Goal: Task Accomplishment & Management: Complete application form

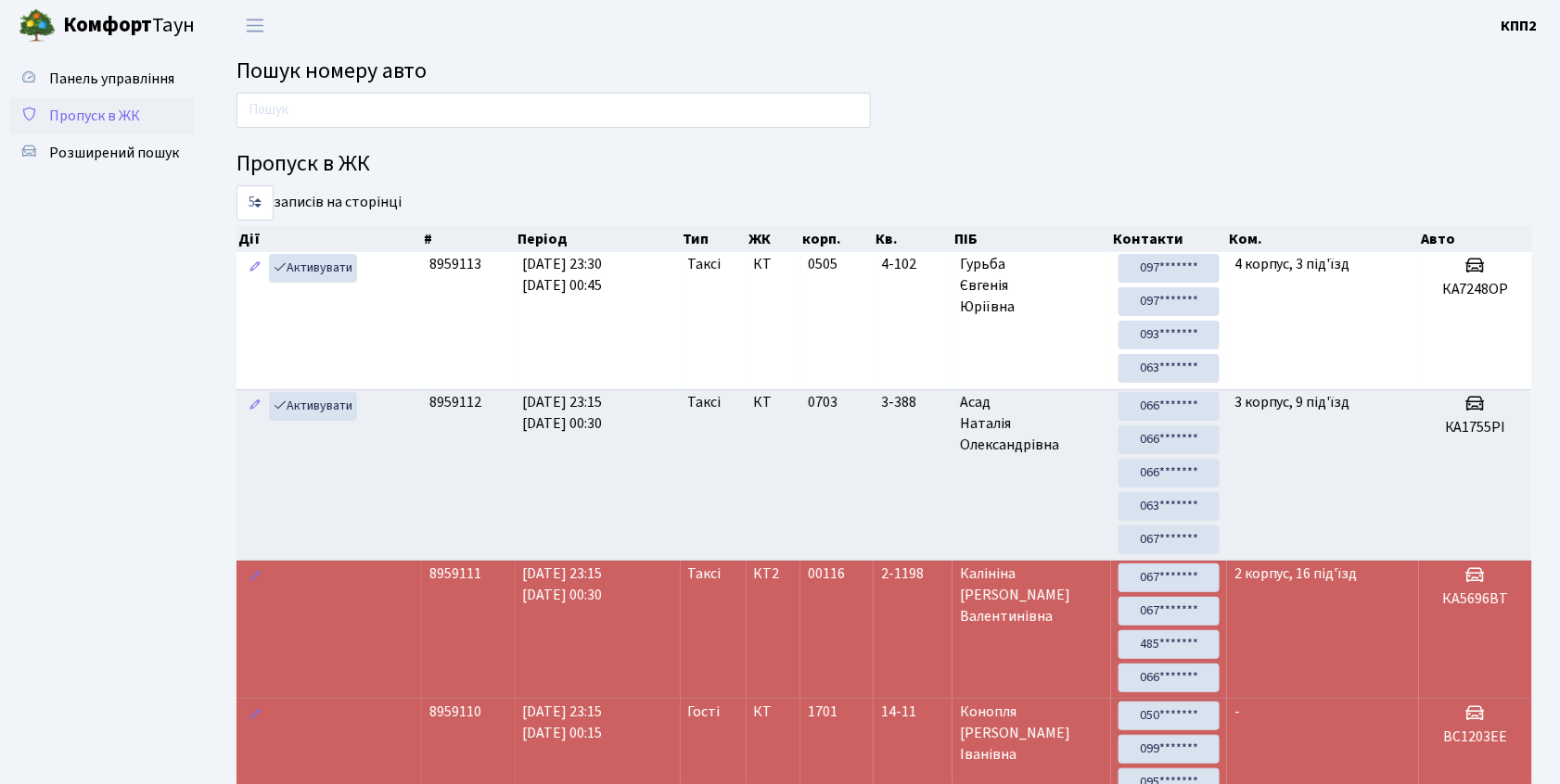
click at [107, 115] on span "Пропуск в ЖК" at bounding box center [93, 115] width 90 height 21
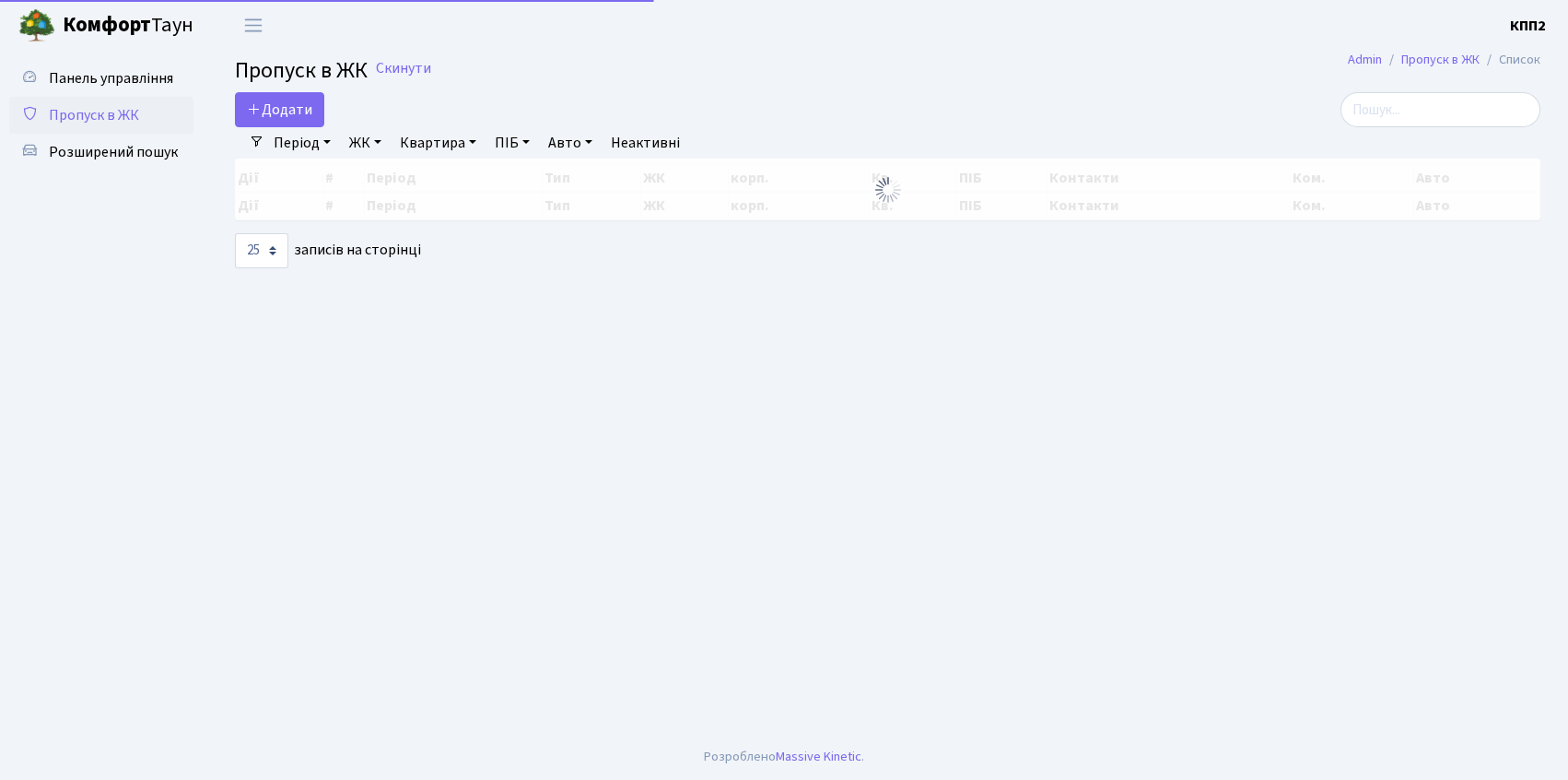
select select "25"
click at [267, 94] on link "Додати" at bounding box center [280, 109] width 89 height 35
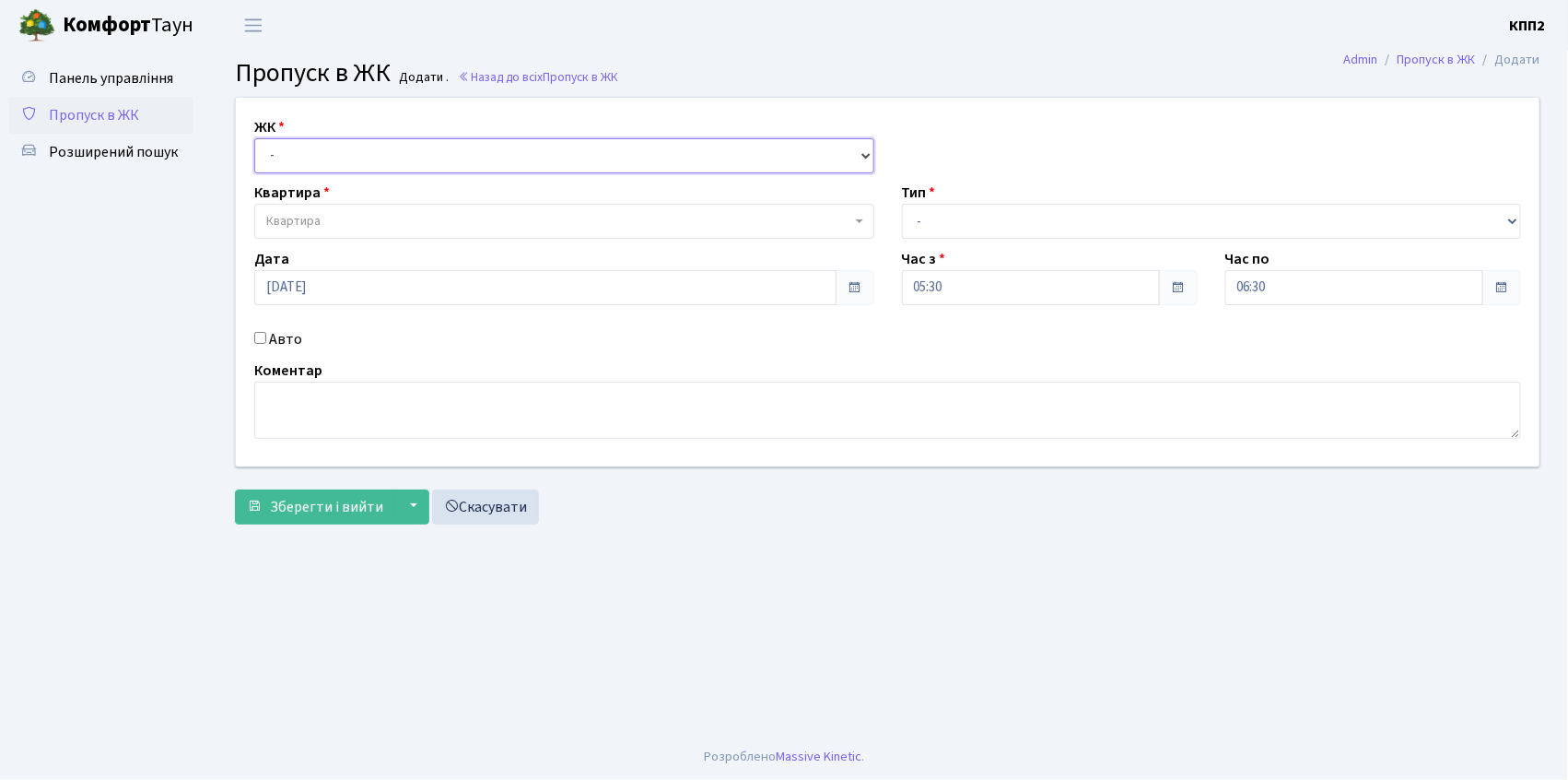
click at [336, 151] on select "- КТ, вул. Регенераторна, 4 КТ2, просп. Соборності, 17 КТ3, вул. Березнева, 16 …" at bounding box center [564, 155] width 620 height 35
select select "271"
click at [254, 138] on select "- КТ, вул. Регенераторна, 4 КТ2, просп. Соборності, 17 КТ3, вул. Березнева, 16 …" at bounding box center [564, 155] width 620 height 35
select select
click at [341, 212] on span "Квартира" at bounding box center [564, 220] width 620 height 35
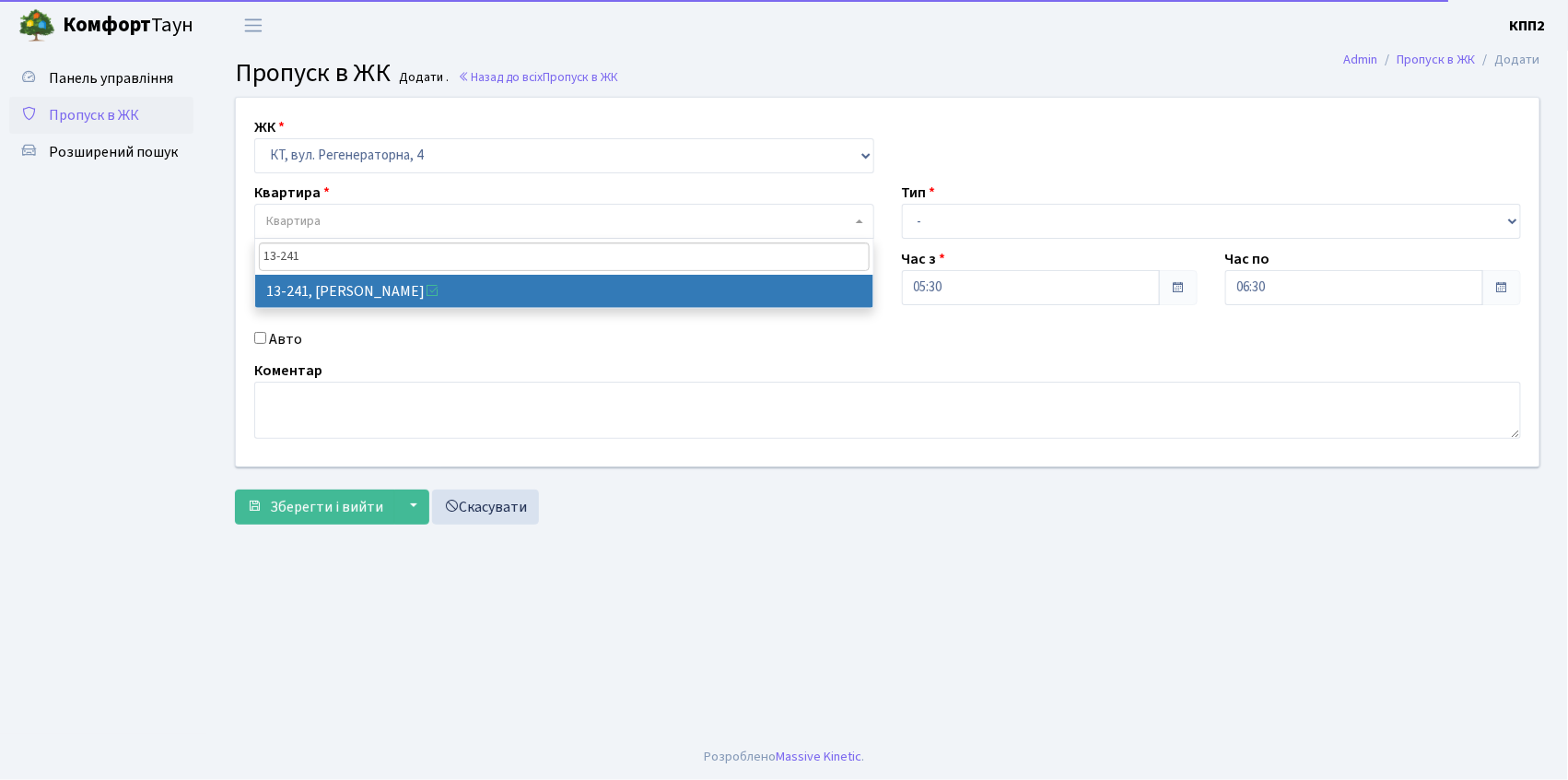
type input "13-241"
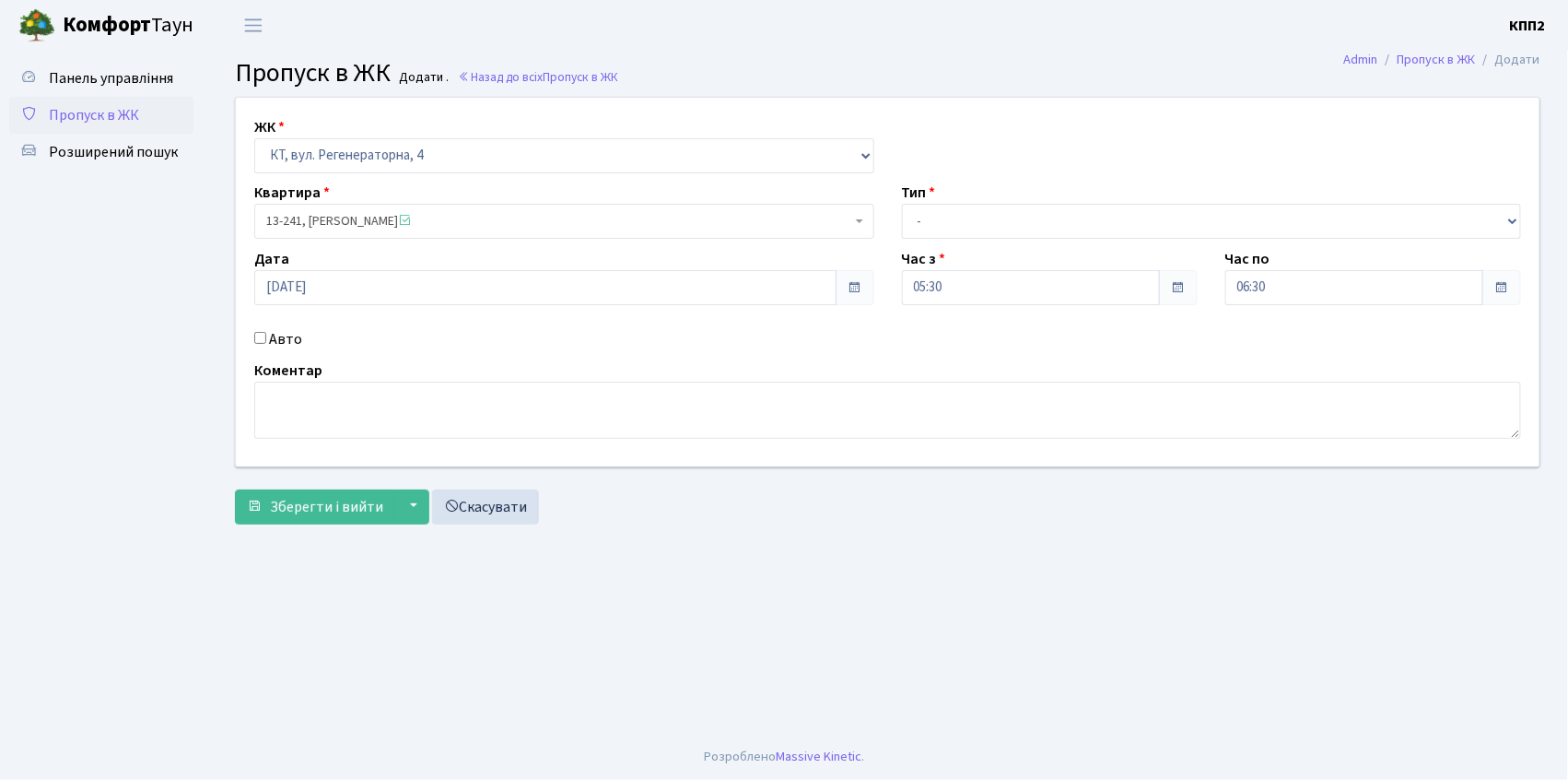
select select "7887"
click at [275, 326] on div "ЖК - КТ, вул. Регенераторна, 4 КТ2, просп. Соборності, 17 КТ3, вул. Березнева, …" at bounding box center [888, 282] width 1332 height 369
click at [275, 330] on label "Авто" at bounding box center [286, 339] width 34 height 22
click at [267, 332] on input "Авто" at bounding box center [260, 338] width 12 height 12
checkbox input "true"
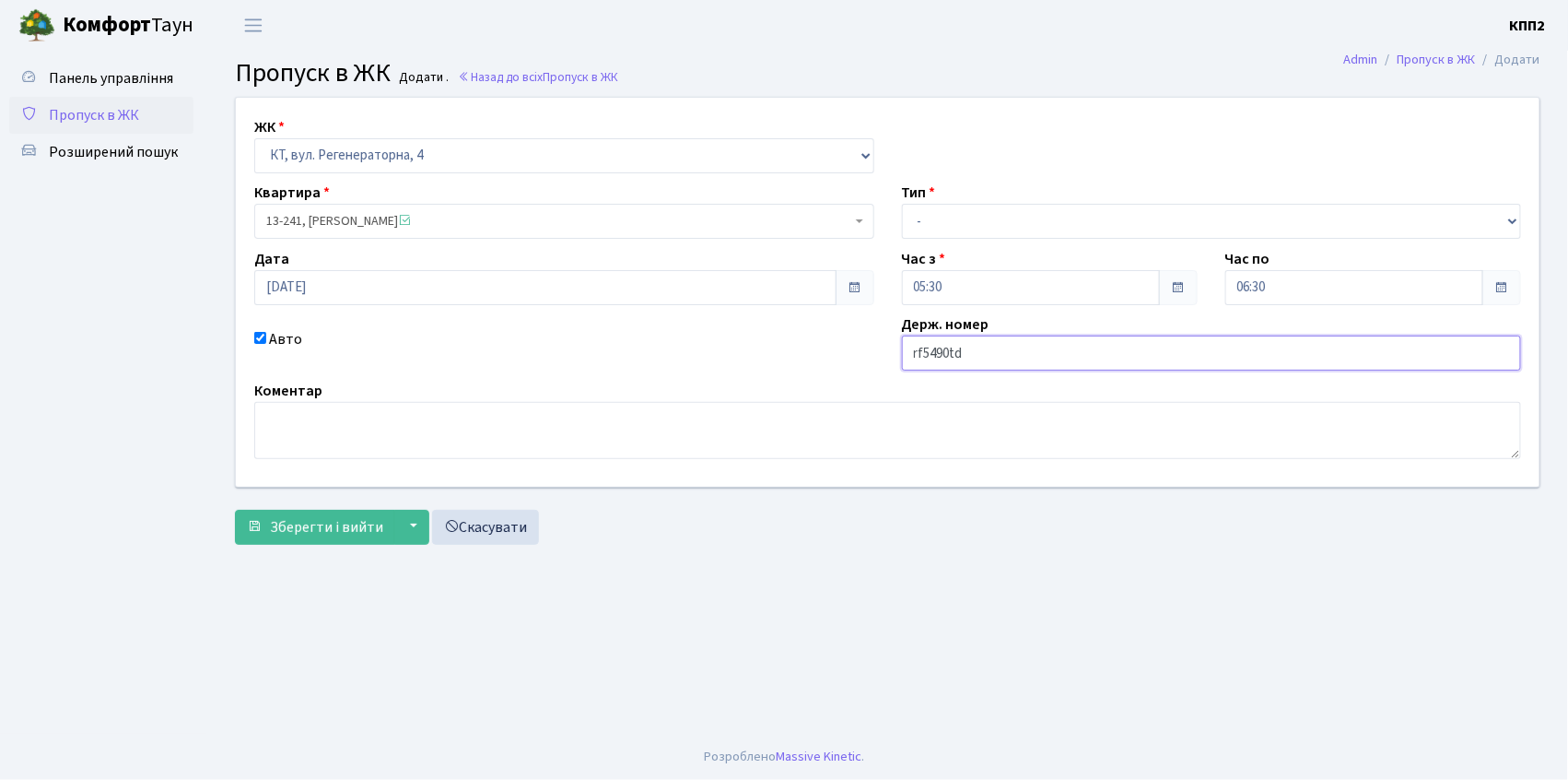
click at [956, 363] on input "rf5490td" at bounding box center [1212, 353] width 620 height 35
type input "к"
type input "КА5490ЕВ"
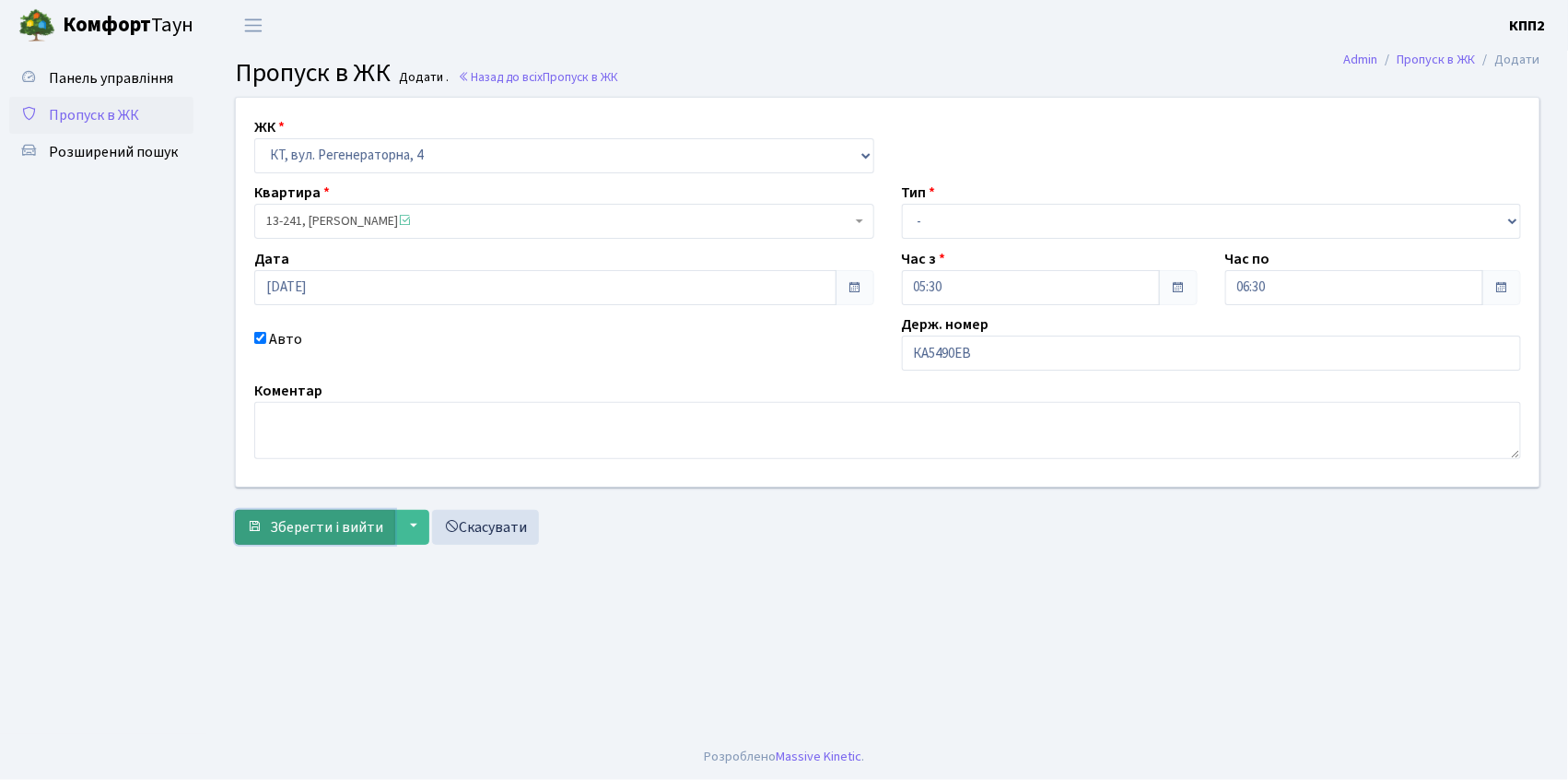
click at [332, 514] on button "Зберегти і вийти" at bounding box center [315, 527] width 160 height 35
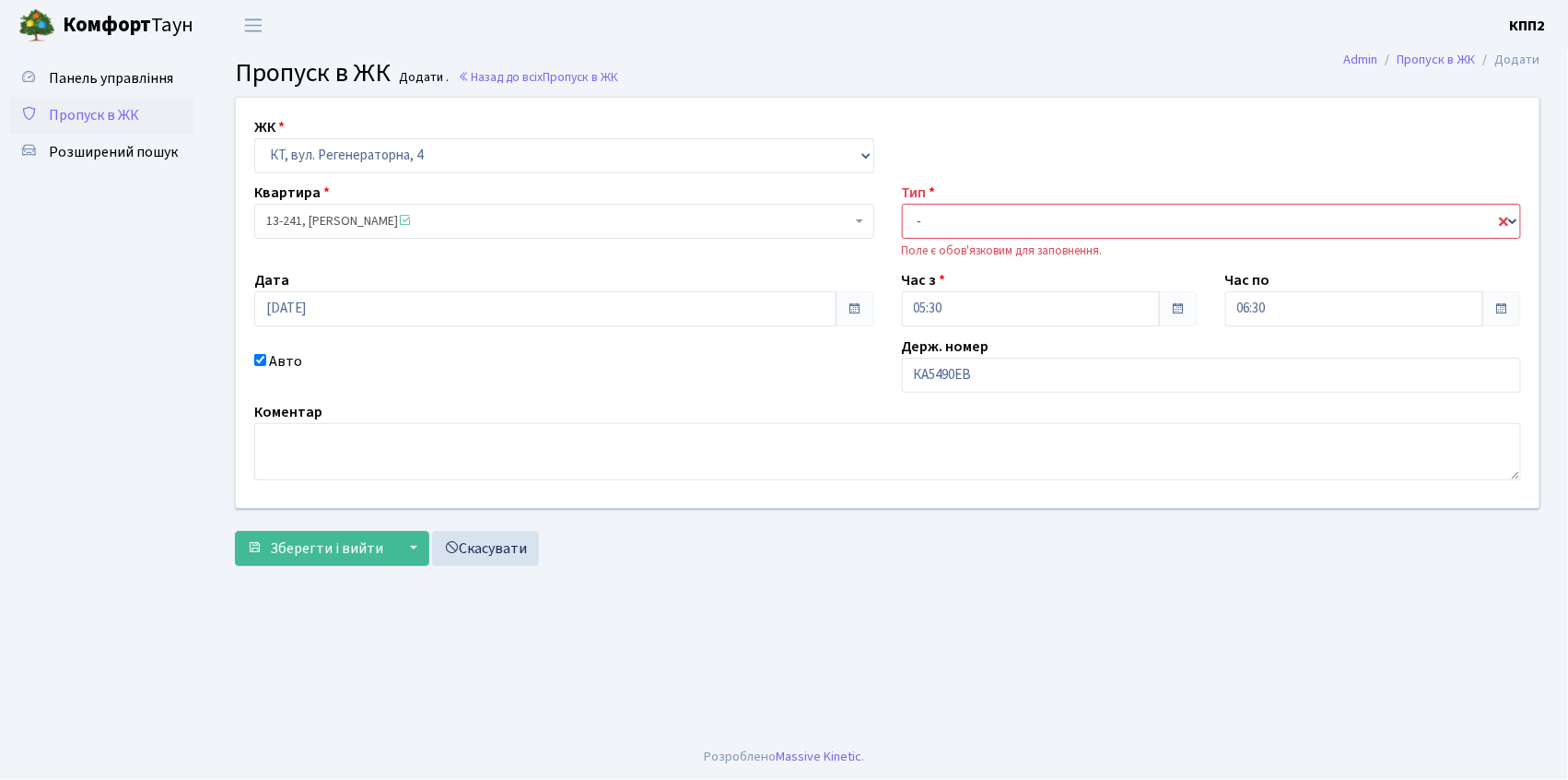
click at [964, 226] on select "- Доставка Таксі Гості Сервіс" at bounding box center [1212, 220] width 620 height 35
select select "2"
click at [902, 204] on select "- Доставка Таксі Гості Сервіс" at bounding box center [1212, 220] width 620 height 35
click at [349, 551] on span "Зберегти і вийти" at bounding box center [326, 549] width 114 height 21
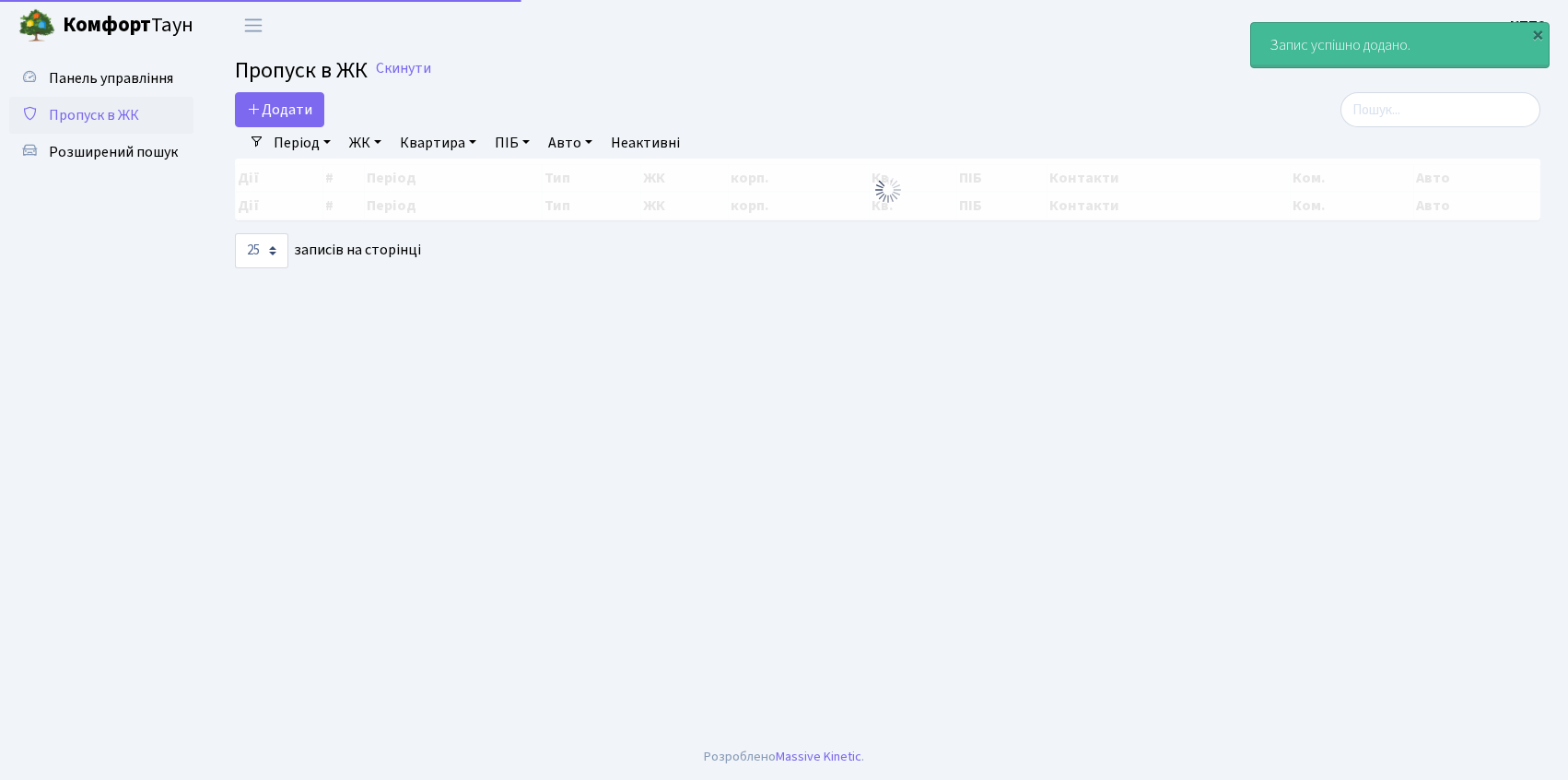
select select "25"
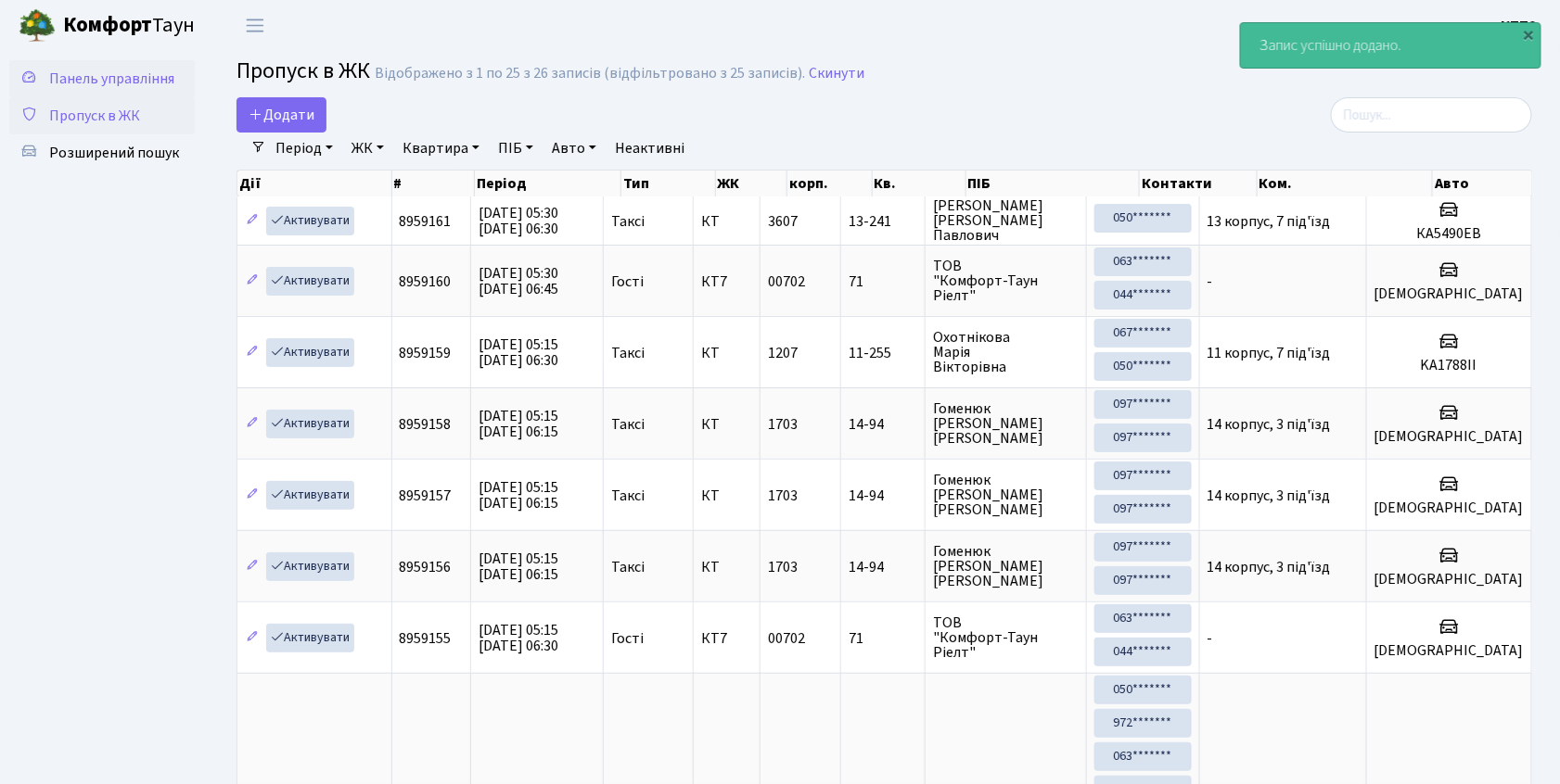
click at [105, 83] on span "Панель управління" at bounding box center [111, 78] width 125 height 21
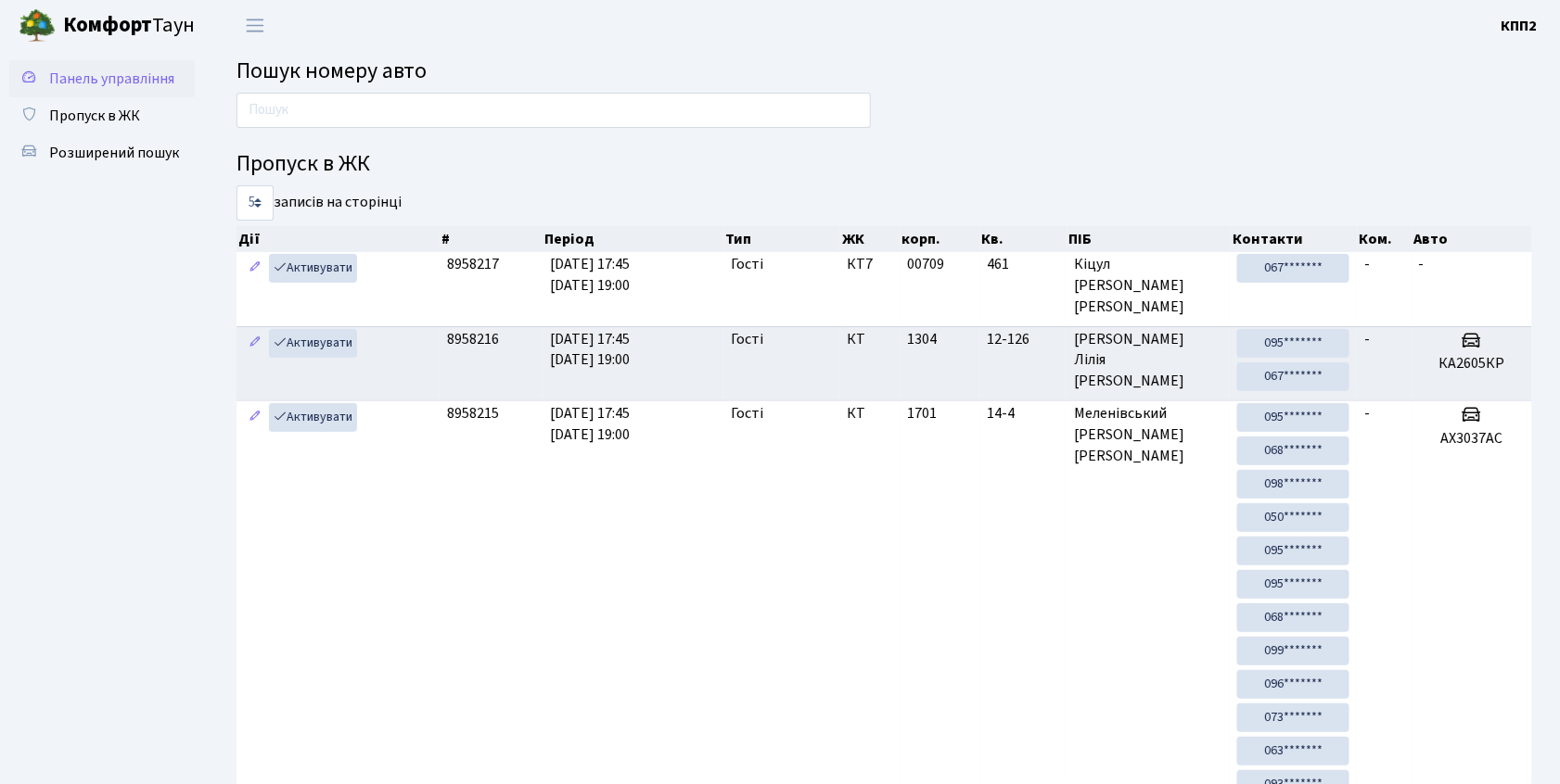
click at [72, 78] on span "Панель управління" at bounding box center [111, 78] width 125 height 21
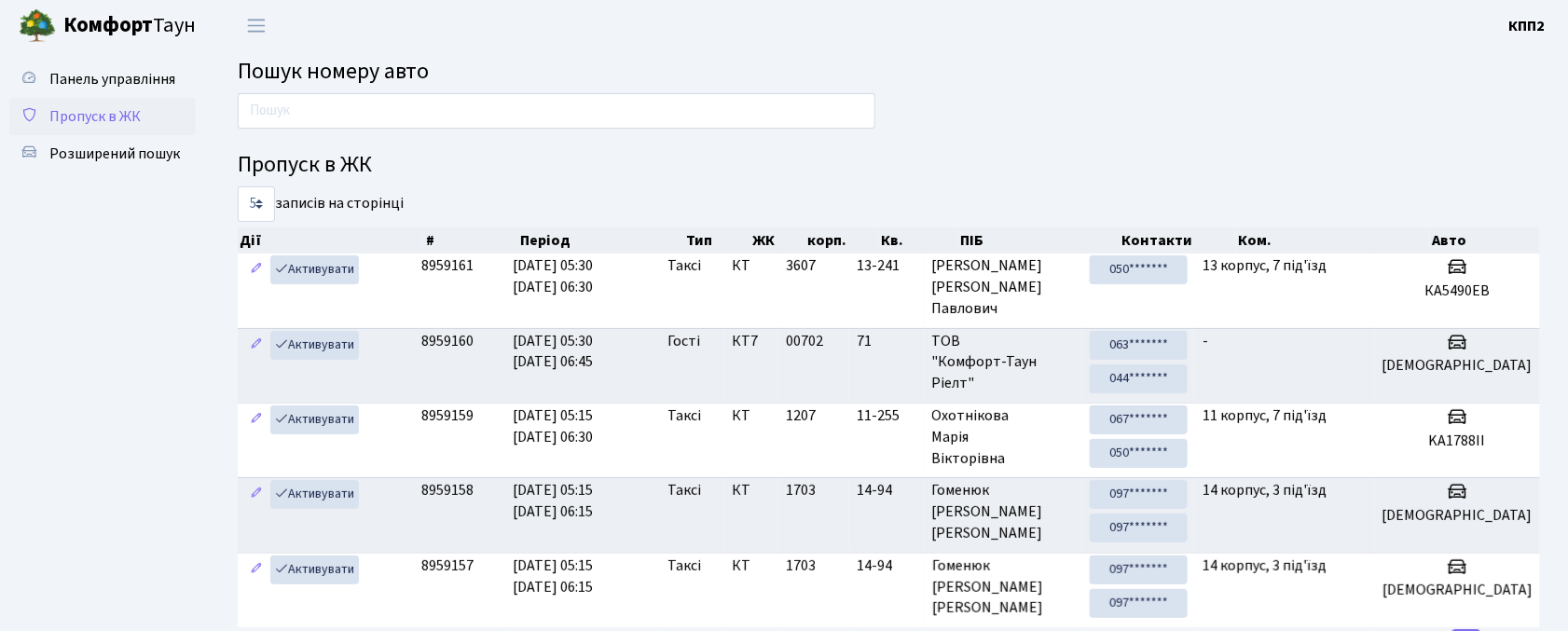
click at [113, 128] on link "Пропуск в ЖК" at bounding box center [102, 116] width 187 height 37
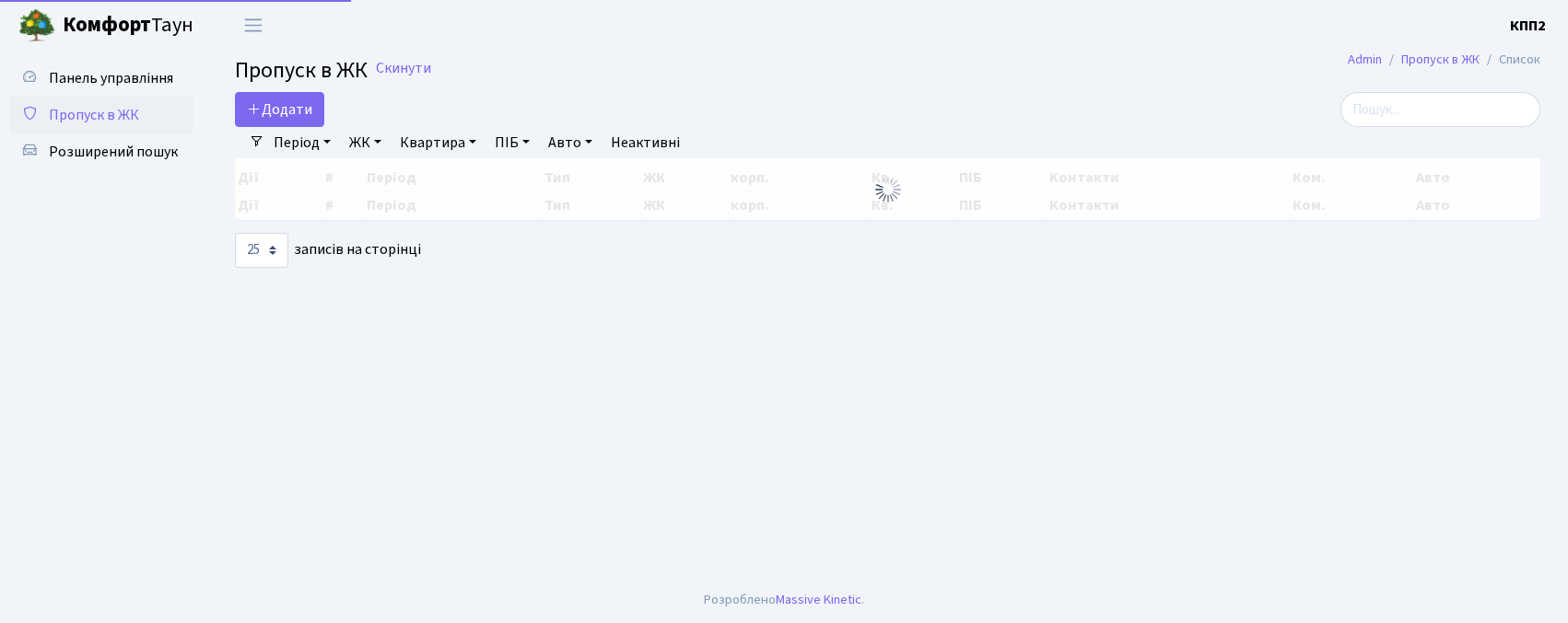
select select "25"
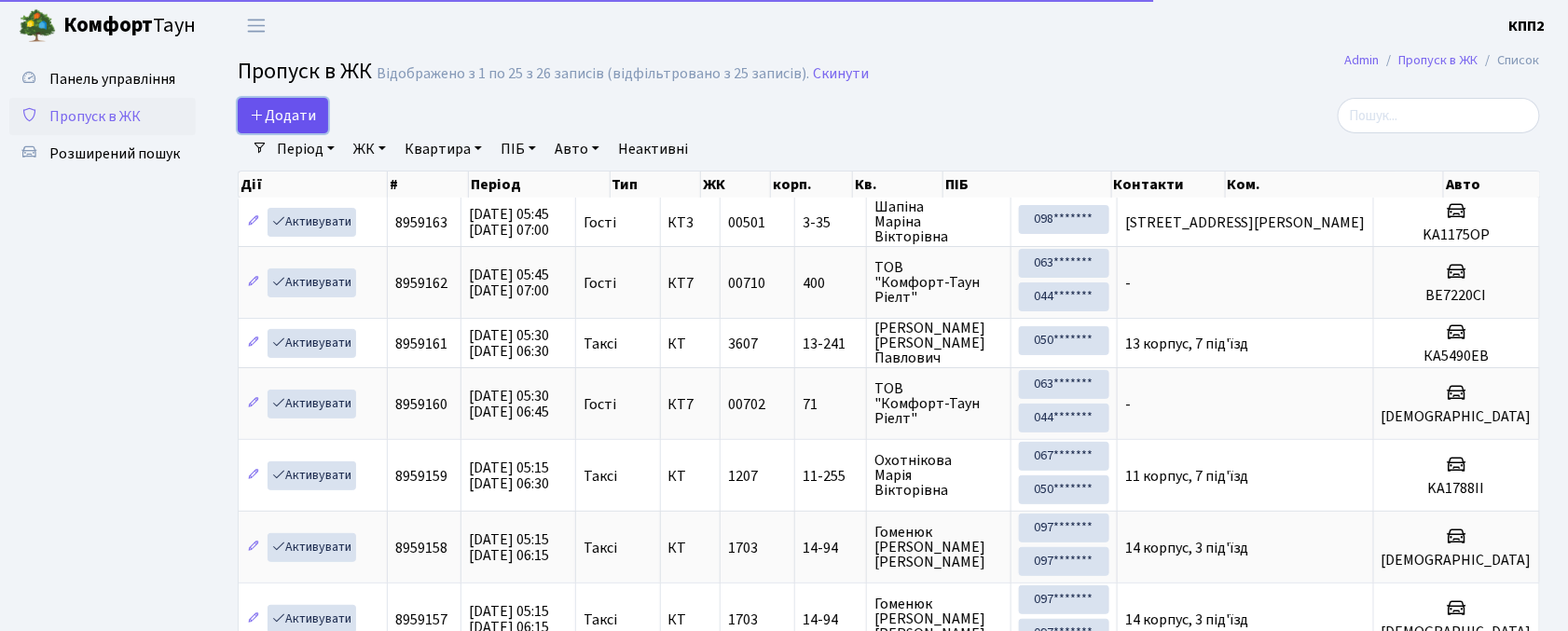
click at [281, 102] on link "Додати" at bounding box center [283, 115] width 90 height 35
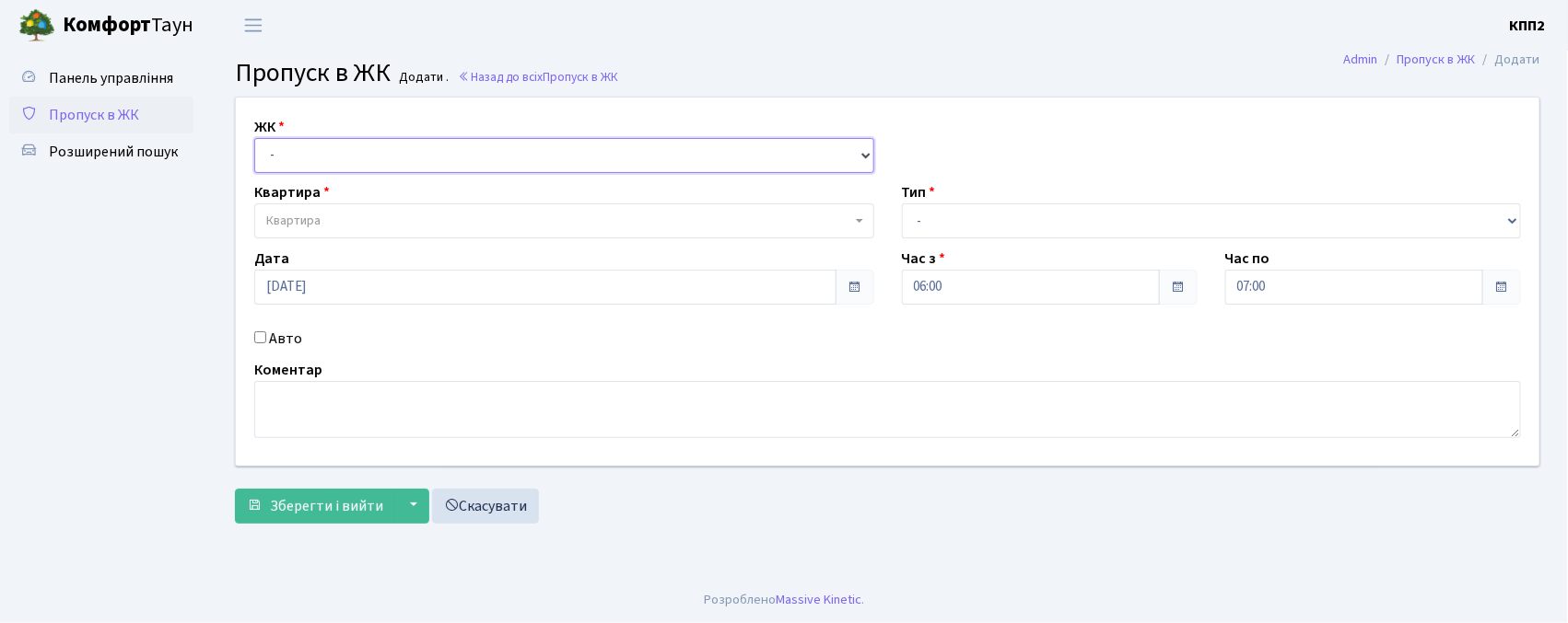
click at [306, 166] on select "- КТ, вул. Регенераторна, 4 КТ2, просп. Соборності, 17 КТ3, вул. Березнева, 16 …" at bounding box center [564, 155] width 620 height 35
select select "271"
click at [254, 138] on select "- КТ, вул. Регенераторна, 4 КТ2, просп. Соборності, 17 КТ3, вул. Березнева, 16 …" at bounding box center [564, 155] width 620 height 35
select select
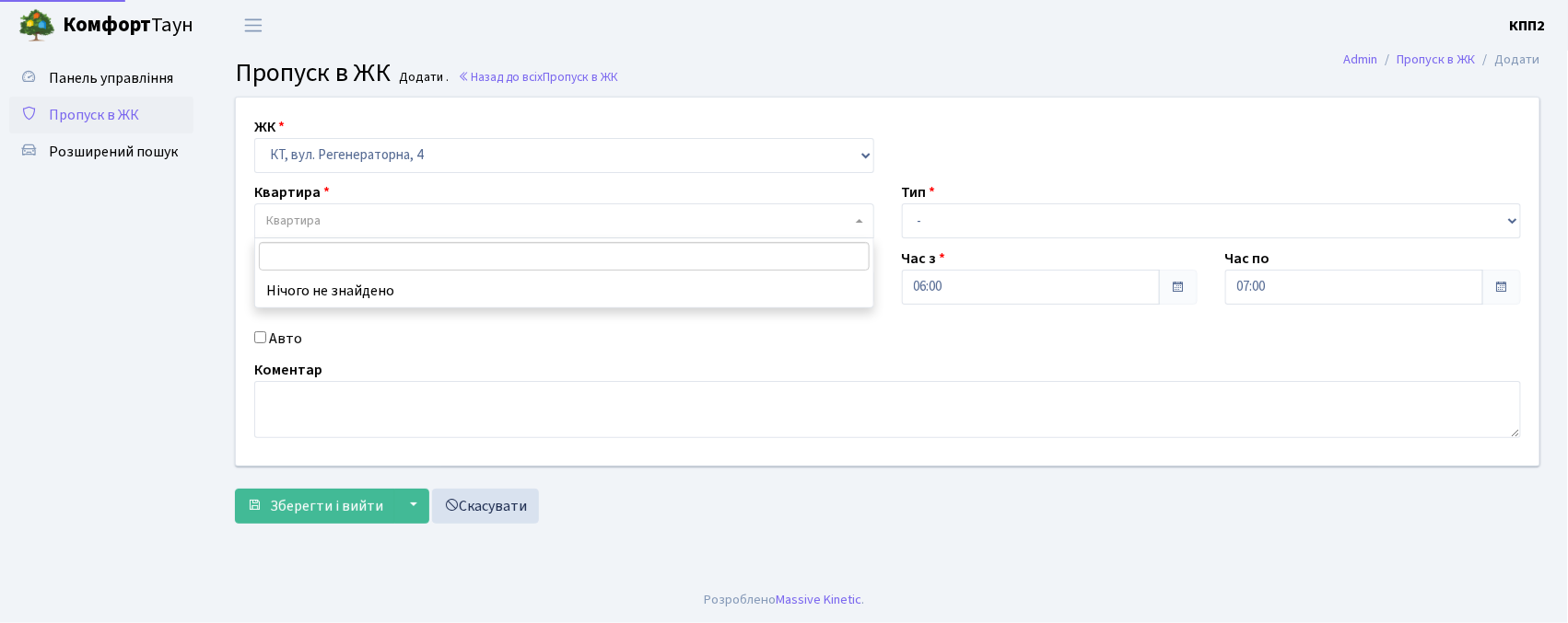
click at [309, 218] on span "Квартира" at bounding box center [293, 221] width 54 height 19
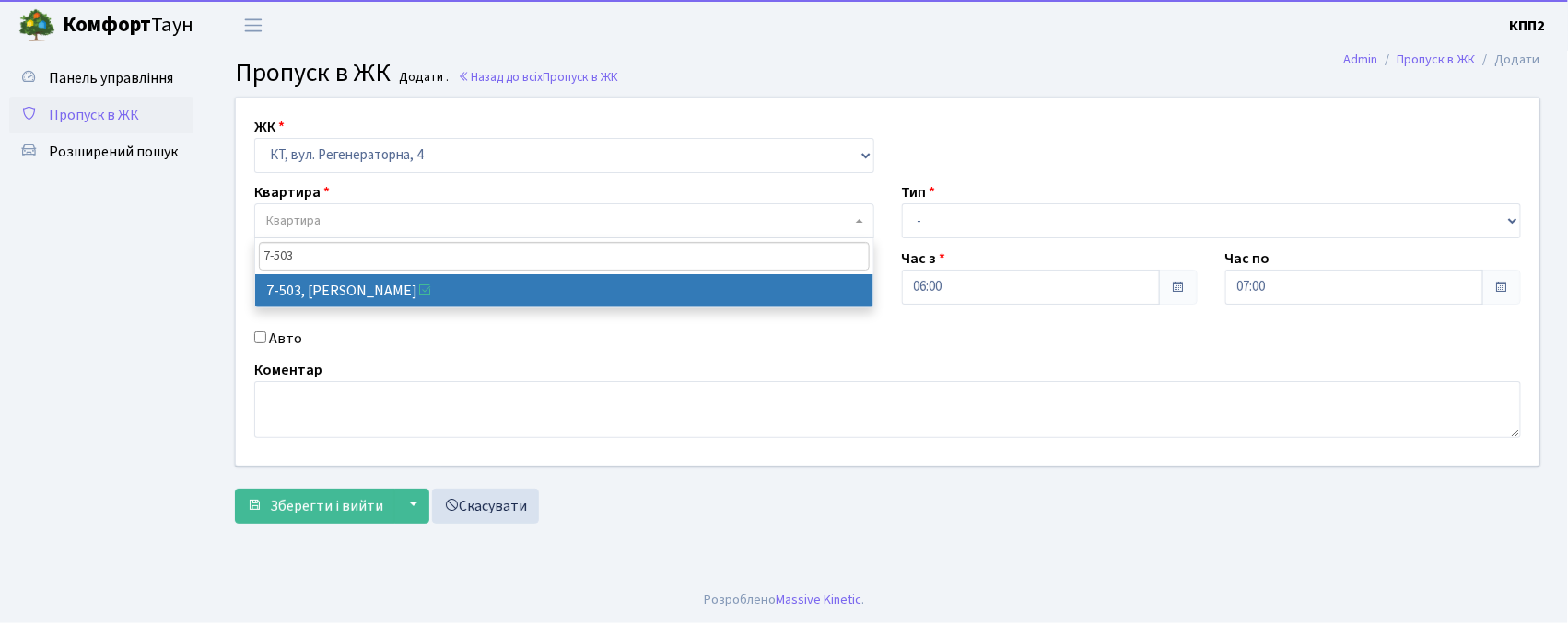
type input "7-503"
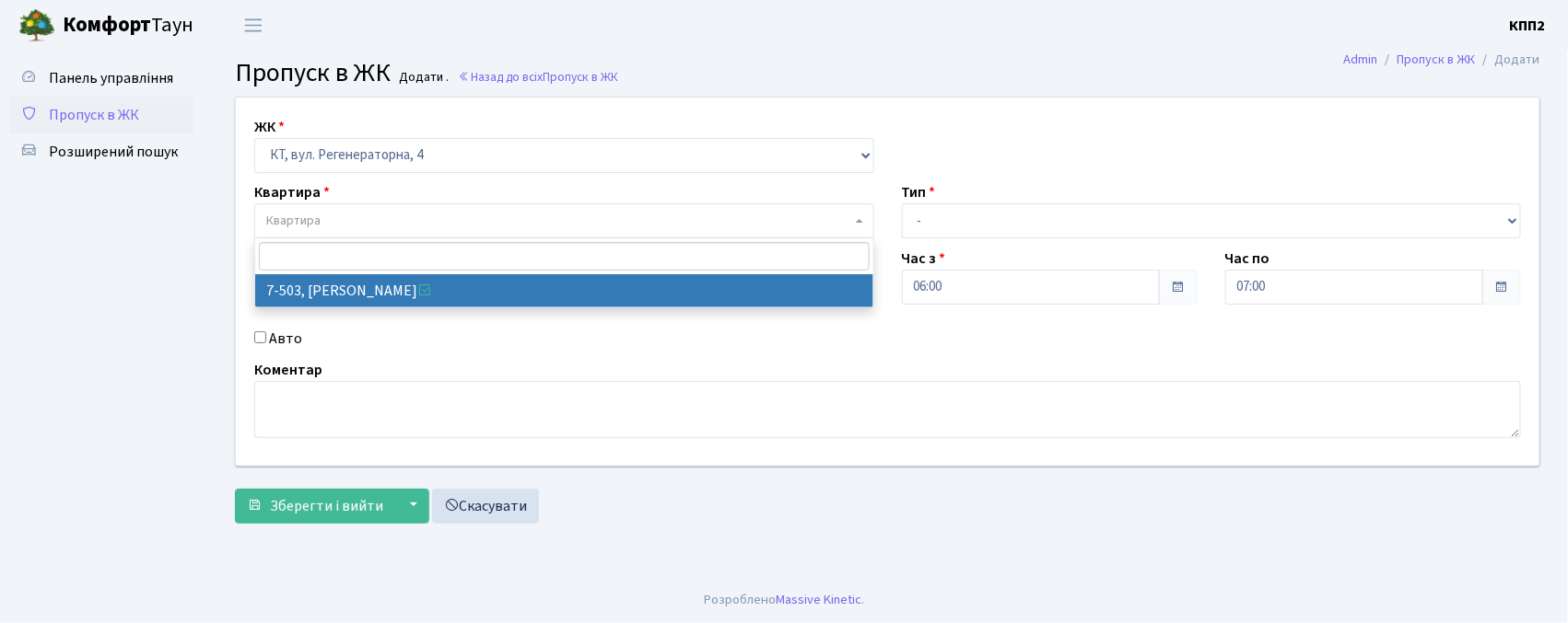
select select "4658"
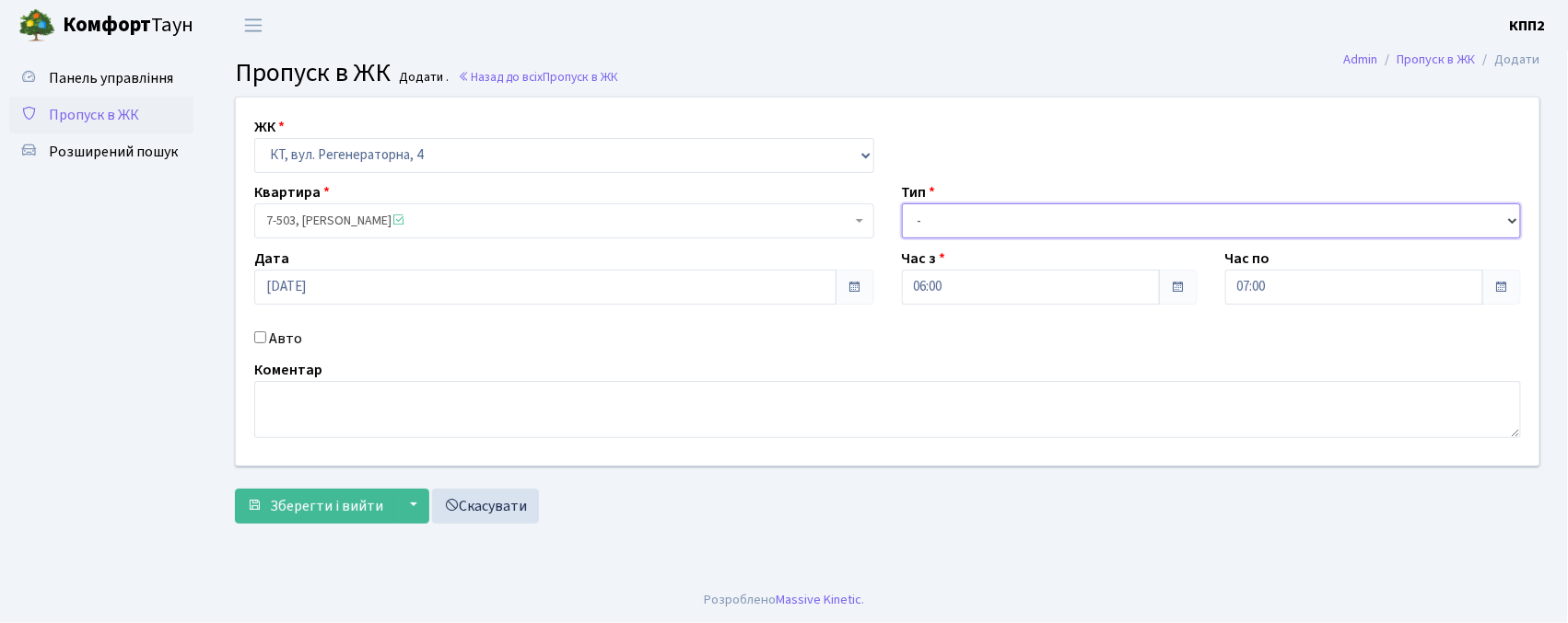
click at [934, 218] on select "- Доставка Таксі Гості Сервіс" at bounding box center [1212, 220] width 620 height 35
select select "2"
click at [902, 203] on select "- Доставка Таксі Гості Сервіс" at bounding box center [1212, 220] width 620 height 35
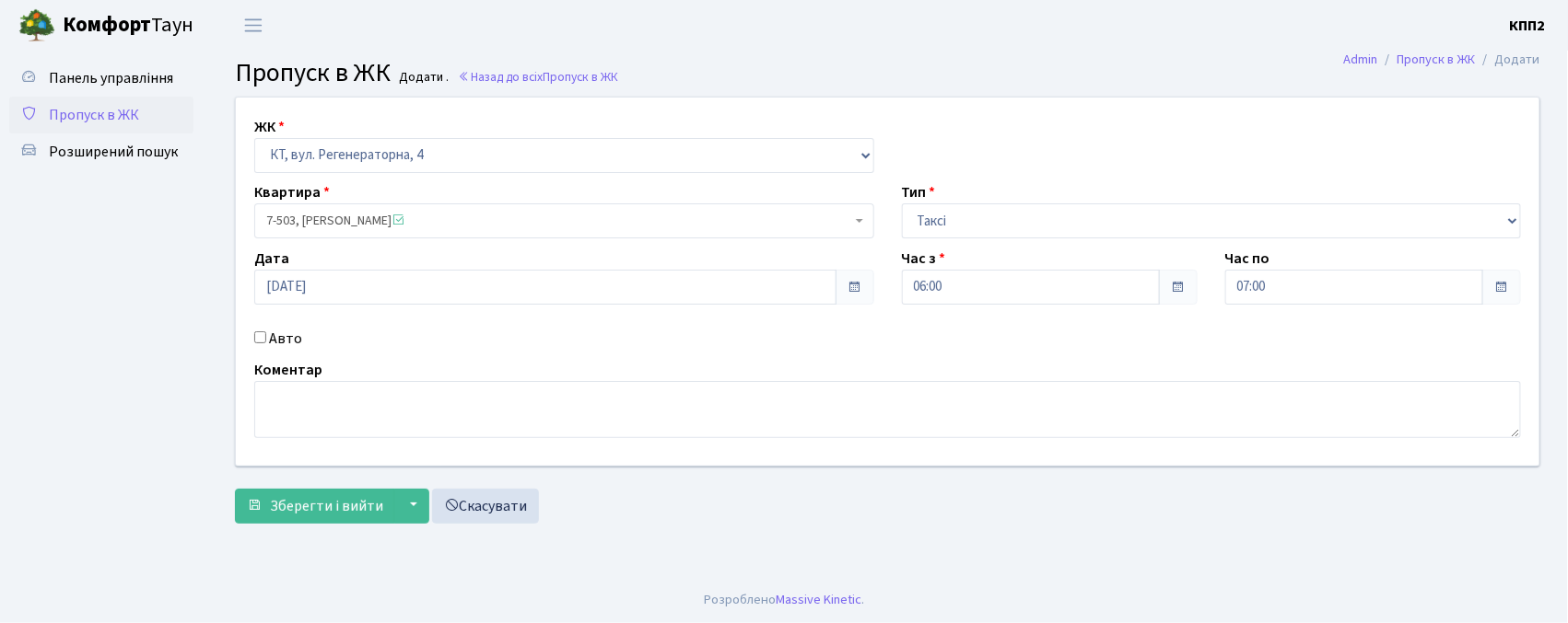
click at [259, 336] on input "Авто" at bounding box center [260, 338] width 12 height 12
checkbox input "true"
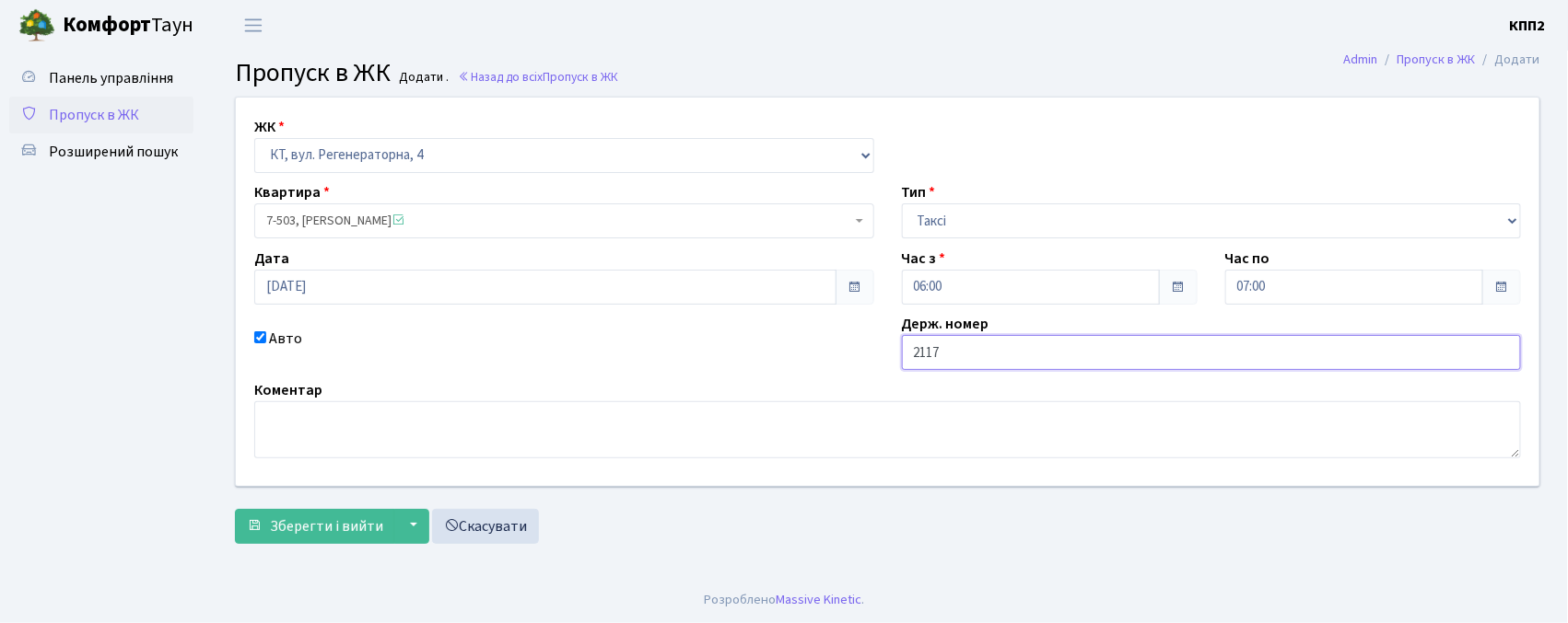
click at [911, 355] on input "2117" at bounding box center [1212, 352] width 620 height 35
click at [1019, 354] on input "КА2117" at bounding box center [1212, 352] width 620 height 35
type input "КА2117НХ"
click at [288, 547] on div "ЖК - КТ, вул. Регенераторна, 4 КТ2, просп. Соборності, 17 КТ3, вул. Березнева, …" at bounding box center [888, 325] width 1334 height 457
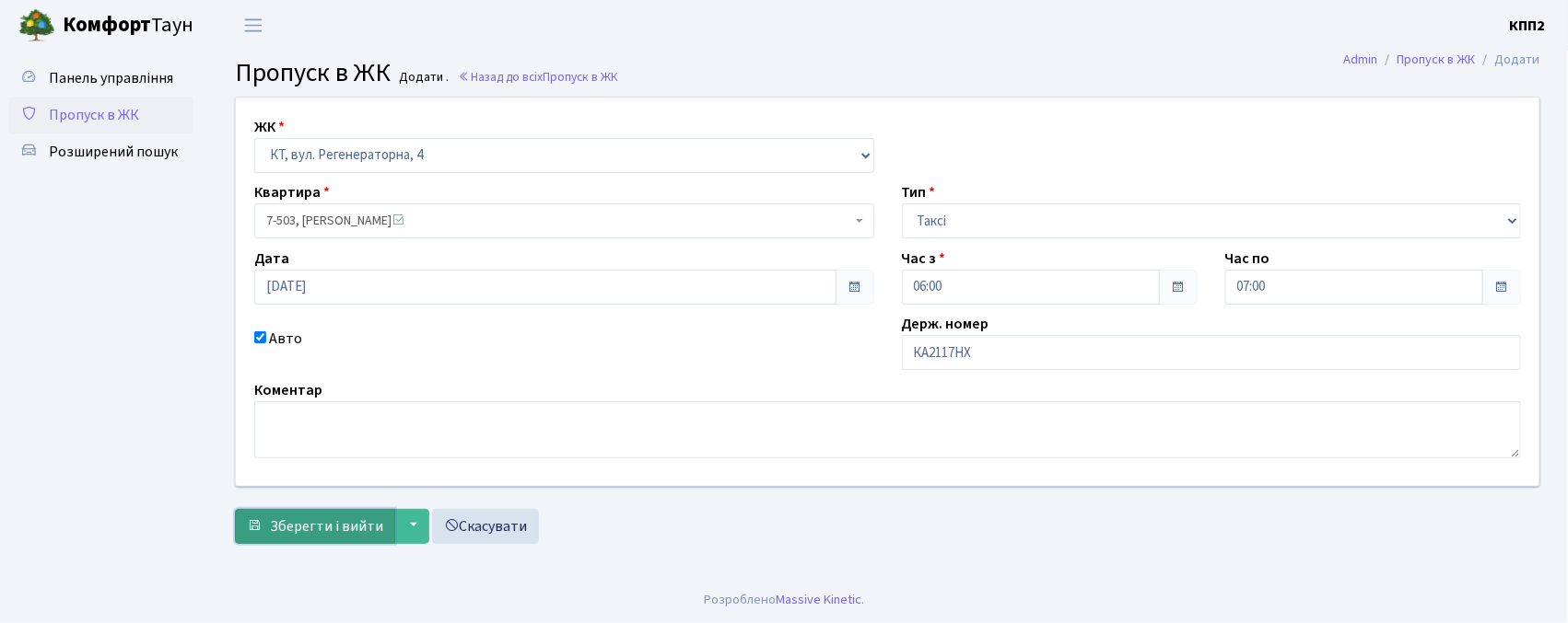
click at [286, 536] on button "Зберегти і вийти" at bounding box center [315, 526] width 160 height 35
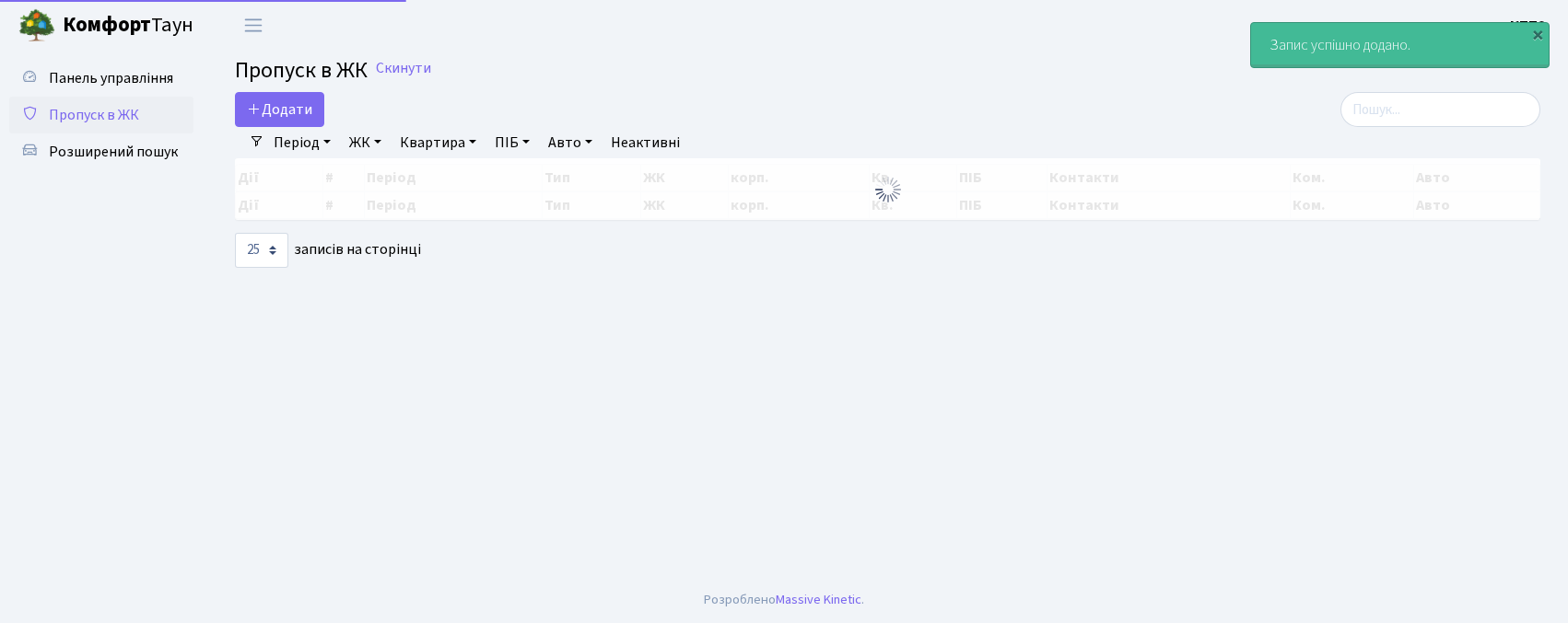
select select "25"
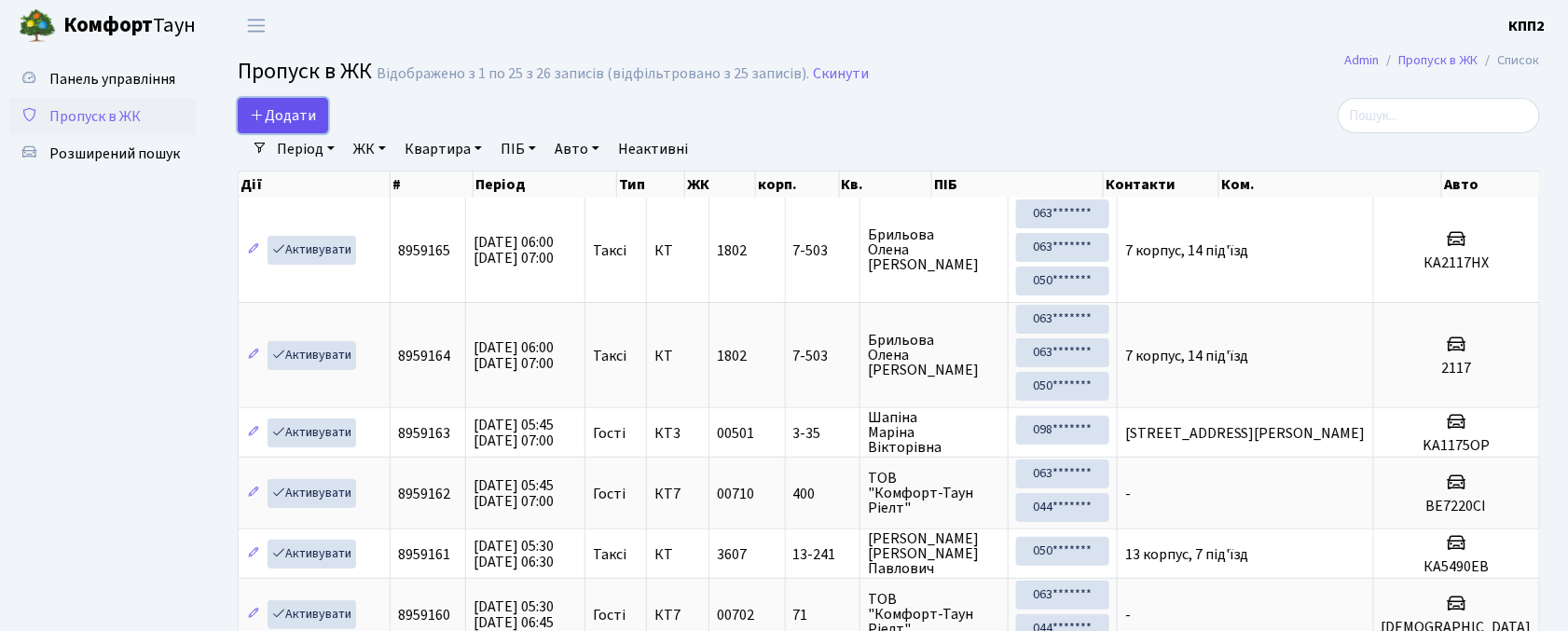
click at [251, 116] on icon at bounding box center [257, 114] width 15 height 15
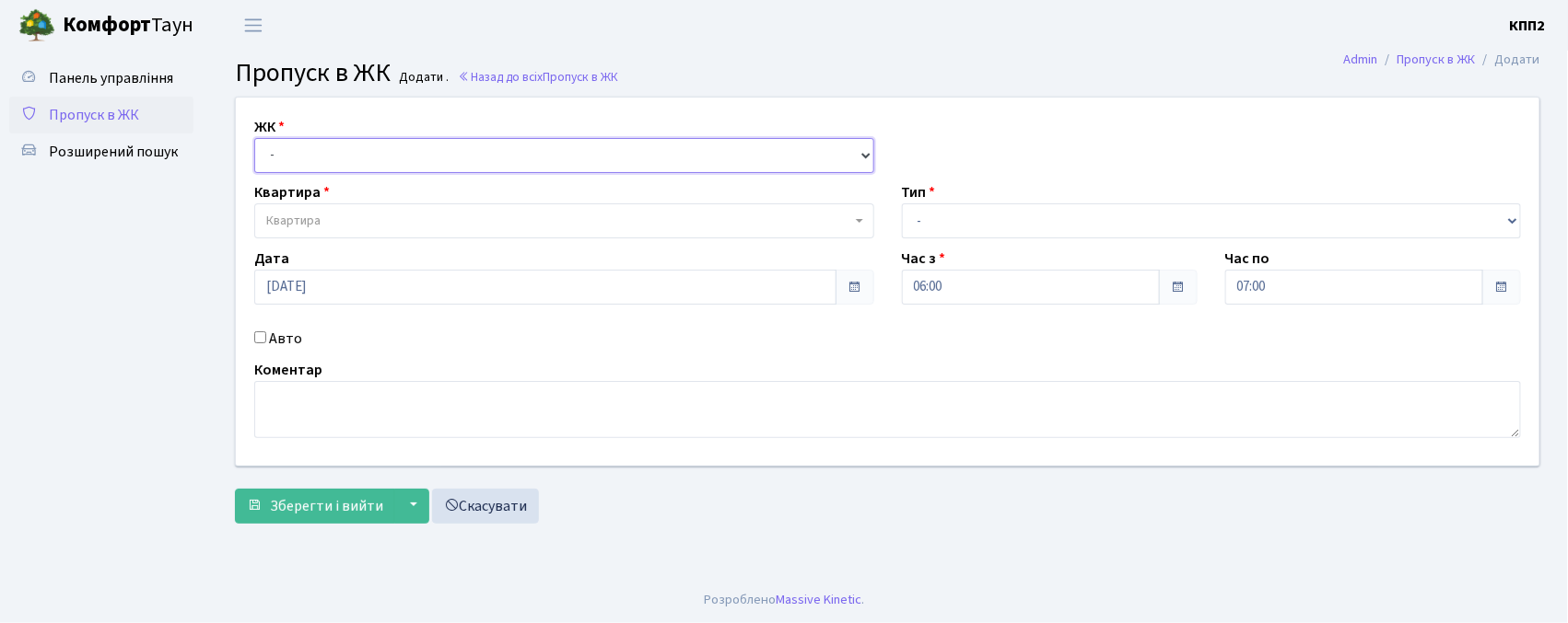
click at [309, 157] on select "- КТ, вул. Регенераторна, 4 КТ2, просп. [STREET_ADDRESS] [STREET_ADDRESS] [PERS…" at bounding box center [564, 155] width 620 height 35
select select "271"
click at [254, 138] on select "- КТ, вул. Регенераторна, 4 КТ2, просп. [STREET_ADDRESS] [STREET_ADDRESS] [PERS…" at bounding box center [564, 155] width 620 height 35
select select
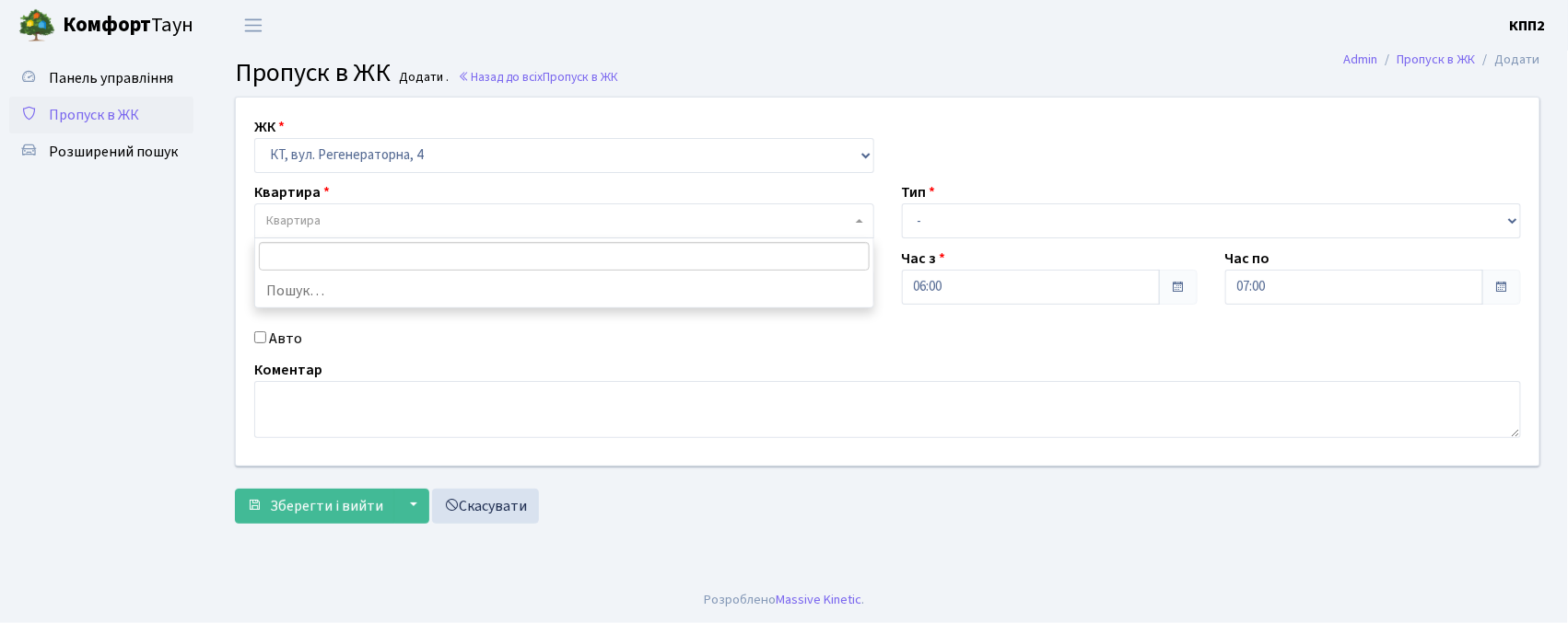
click at [313, 215] on span "Квартира" at bounding box center [293, 221] width 54 height 19
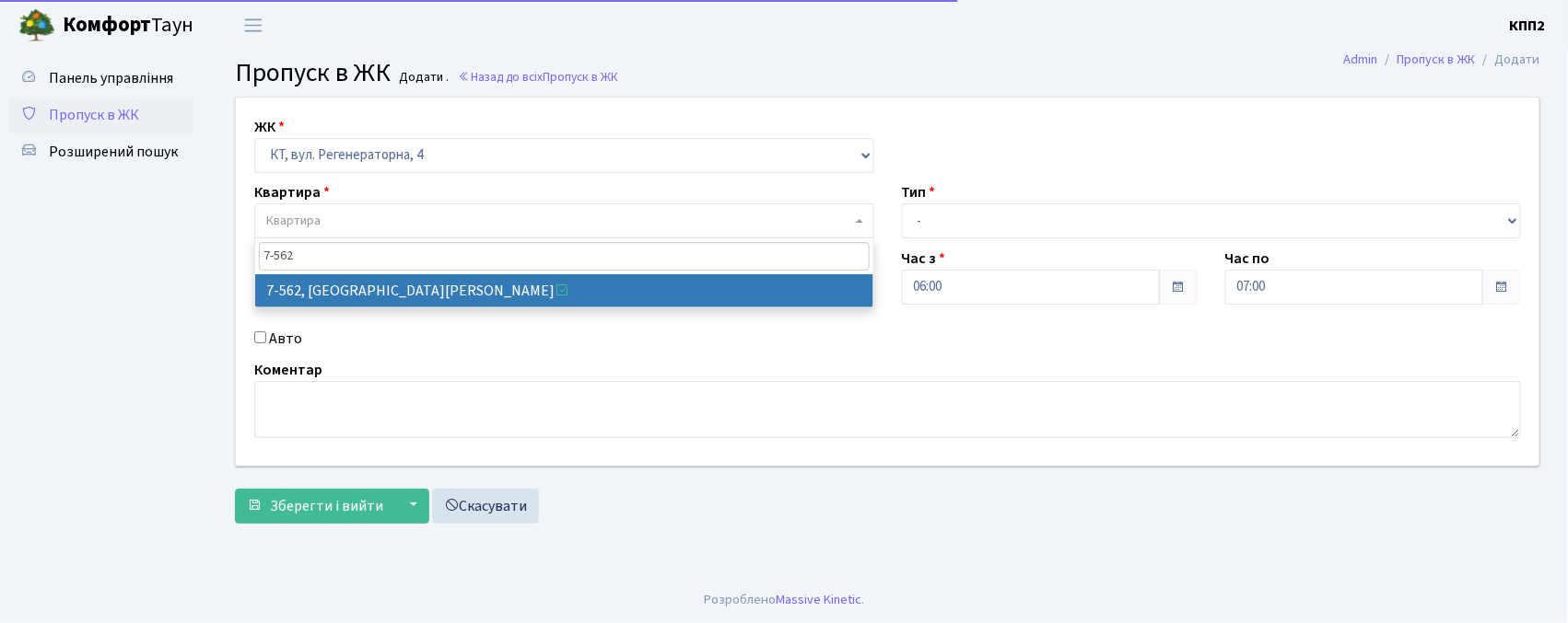
type input "7-562"
select select "4645"
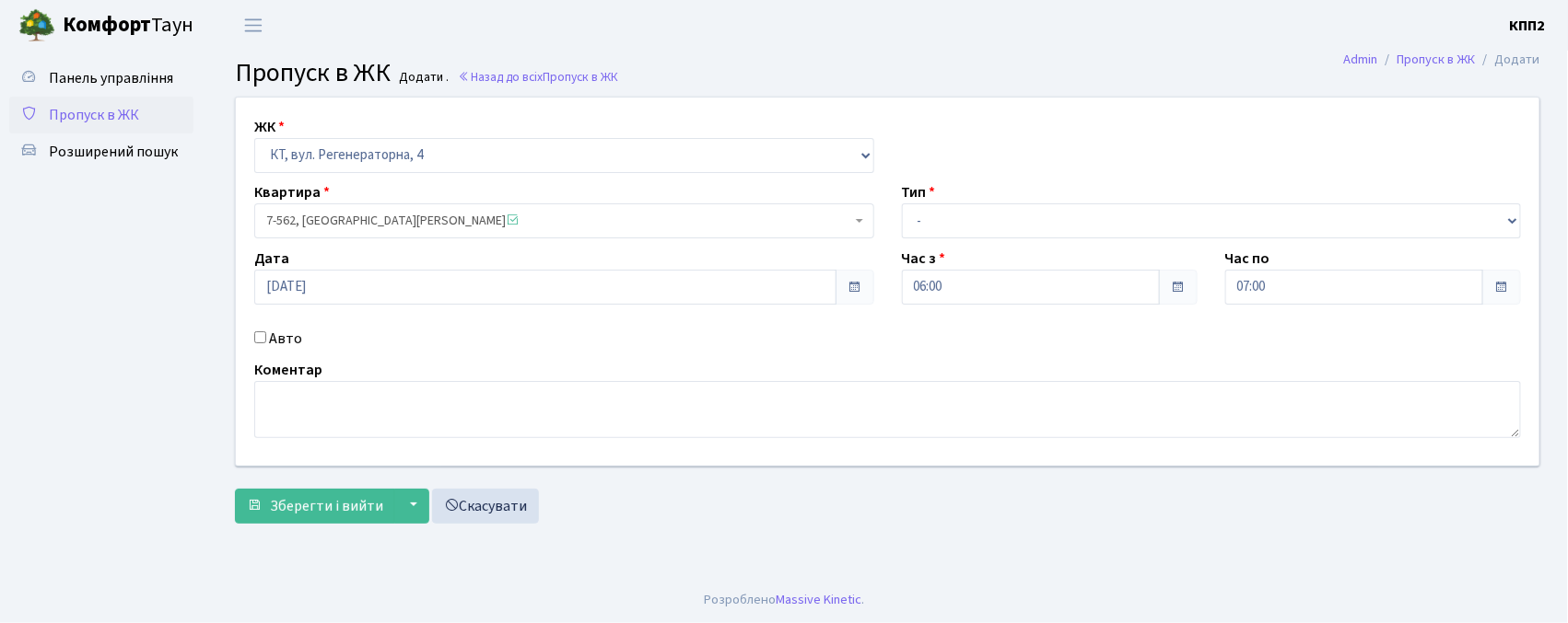
click at [284, 336] on label "Авто" at bounding box center [286, 339] width 34 height 22
click at [267, 336] on input "Авто" at bounding box center [260, 338] width 12 height 12
checkbox input "true"
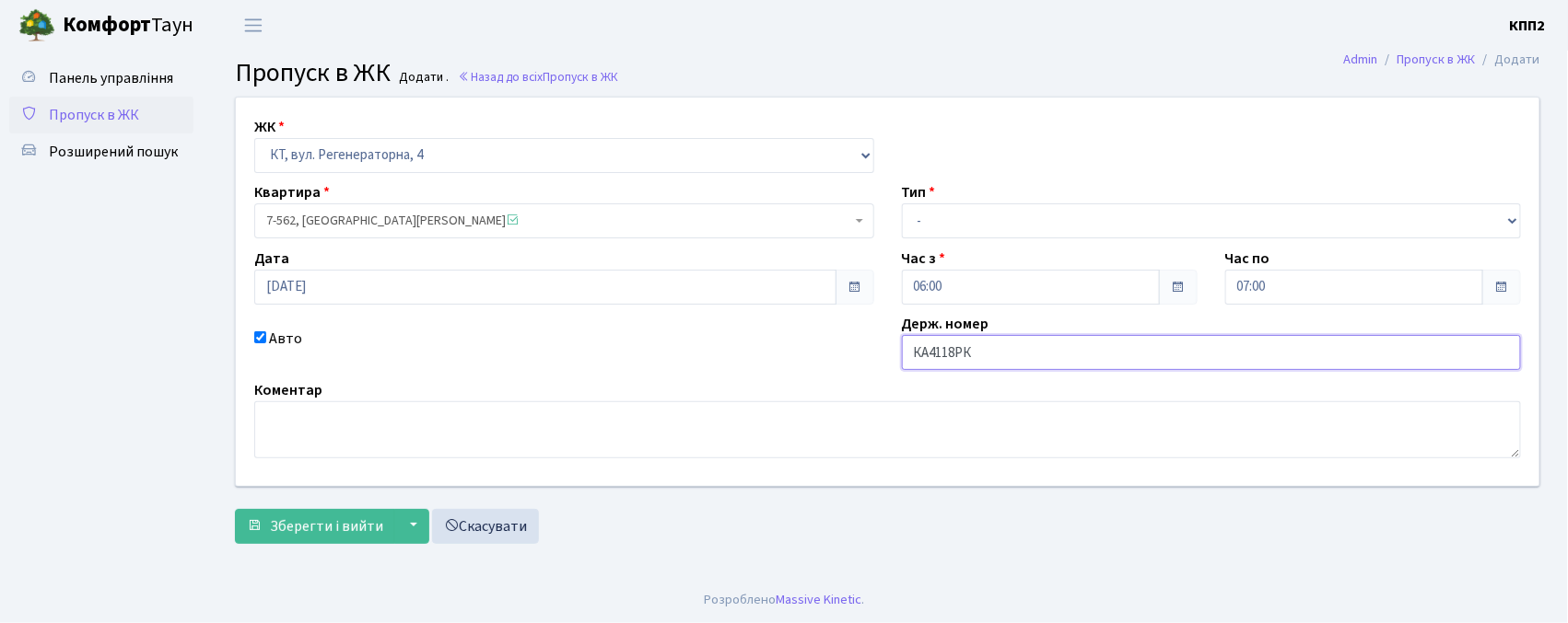
type input "КА4118РК"
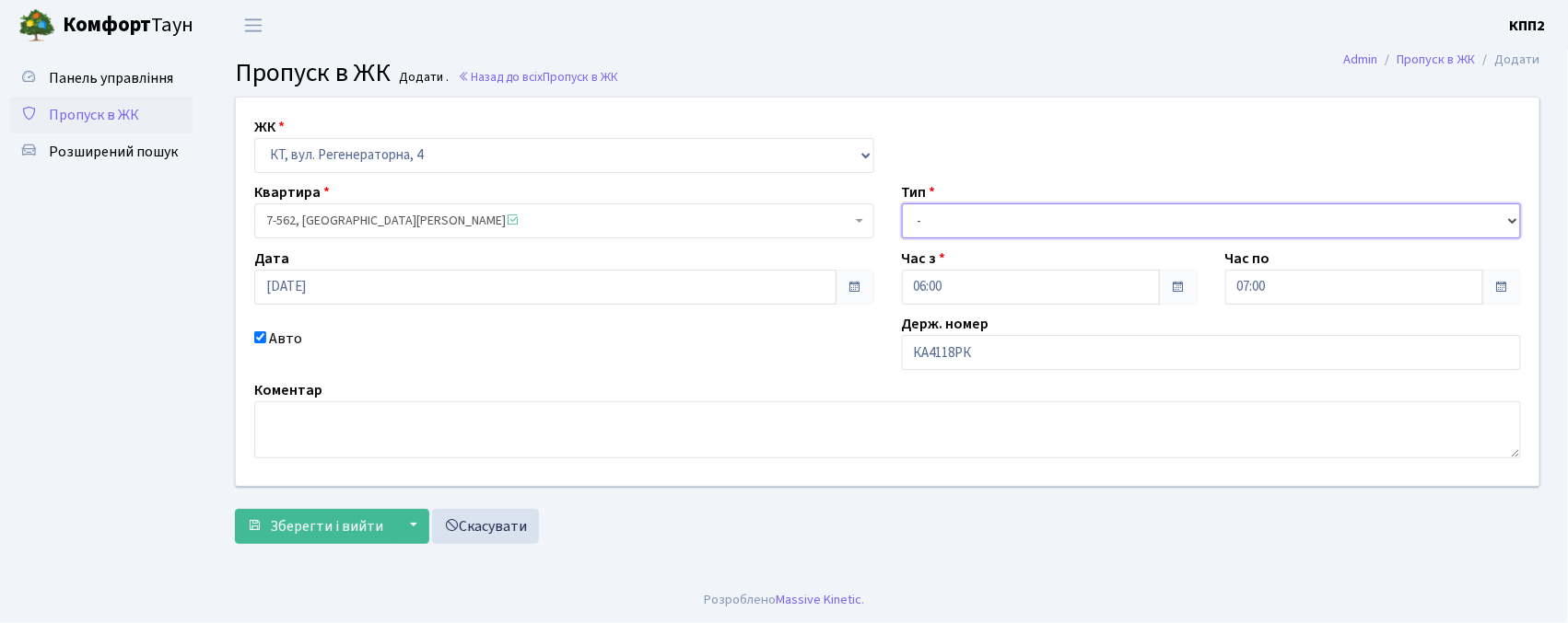
drag, startPoint x: 933, startPoint y: 218, endPoint x: 946, endPoint y: 233, distance: 19.8
click at [937, 222] on select "- Доставка Таксі Гості Сервіс" at bounding box center [1212, 220] width 620 height 35
select select "2"
click at [902, 203] on select "- Доставка Таксі Гості Сервіс" at bounding box center [1212, 220] width 620 height 35
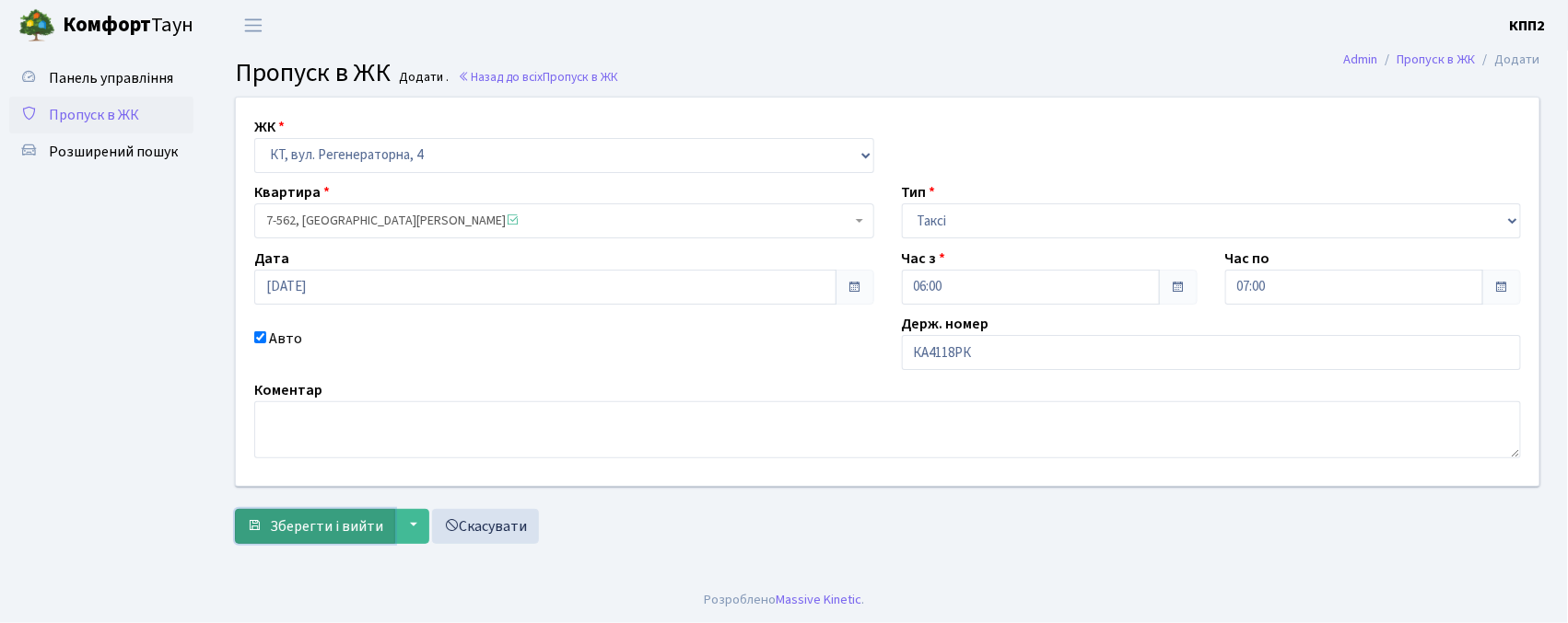
click at [369, 538] on button "Зберегти і вийти" at bounding box center [315, 526] width 160 height 35
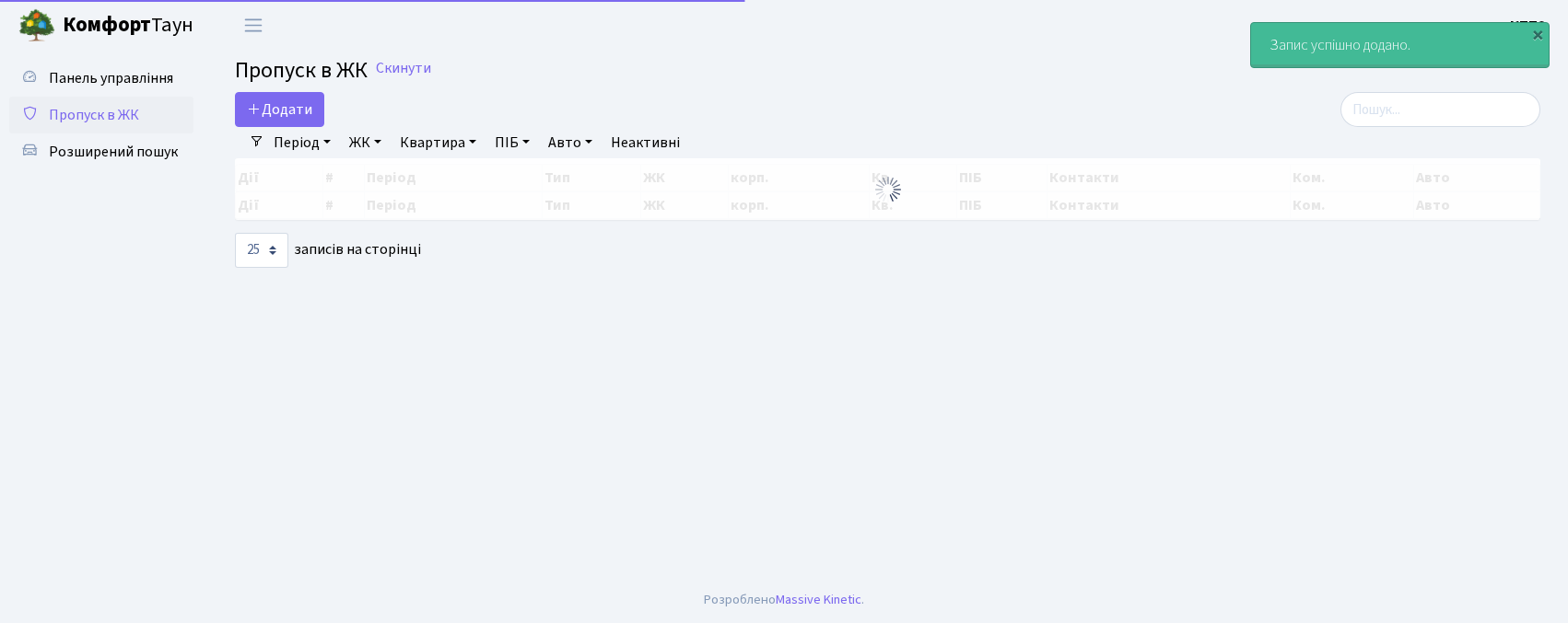
select select "25"
